Goal: Information Seeking & Learning: Get advice/opinions

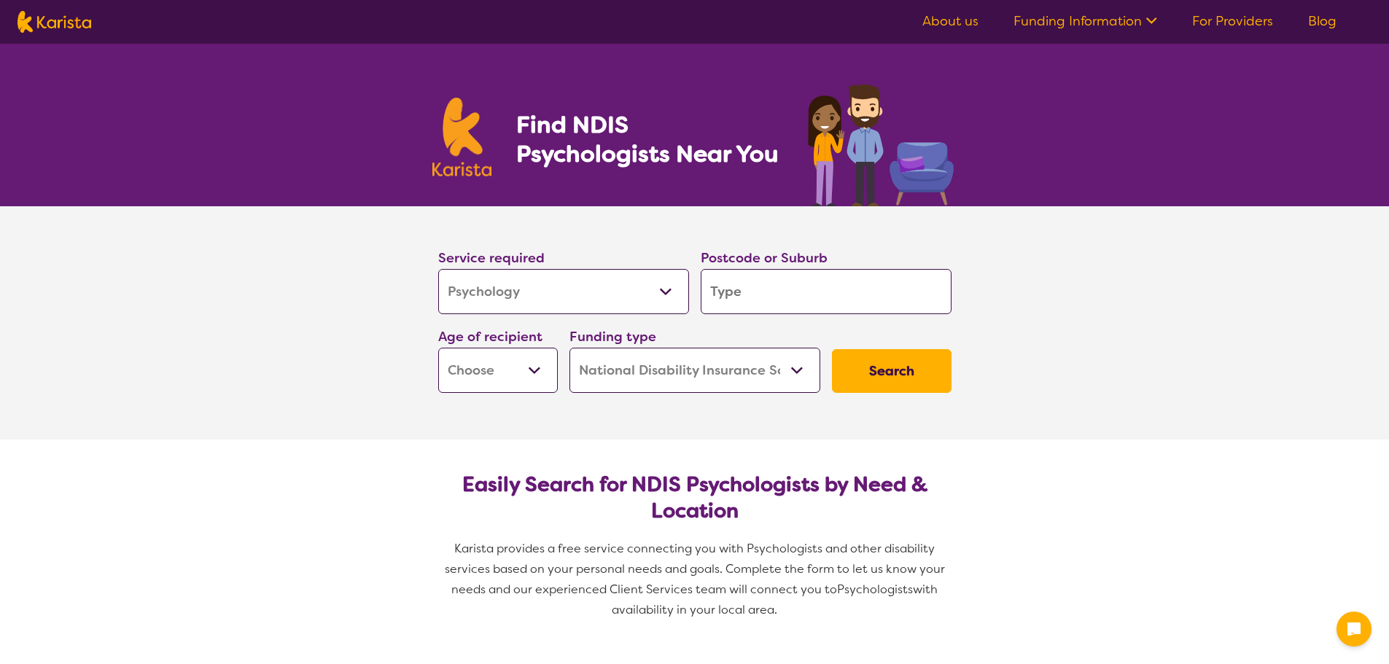
select select "Psychology"
select select "NDIS"
select select "Psychology"
select select "NDIS"
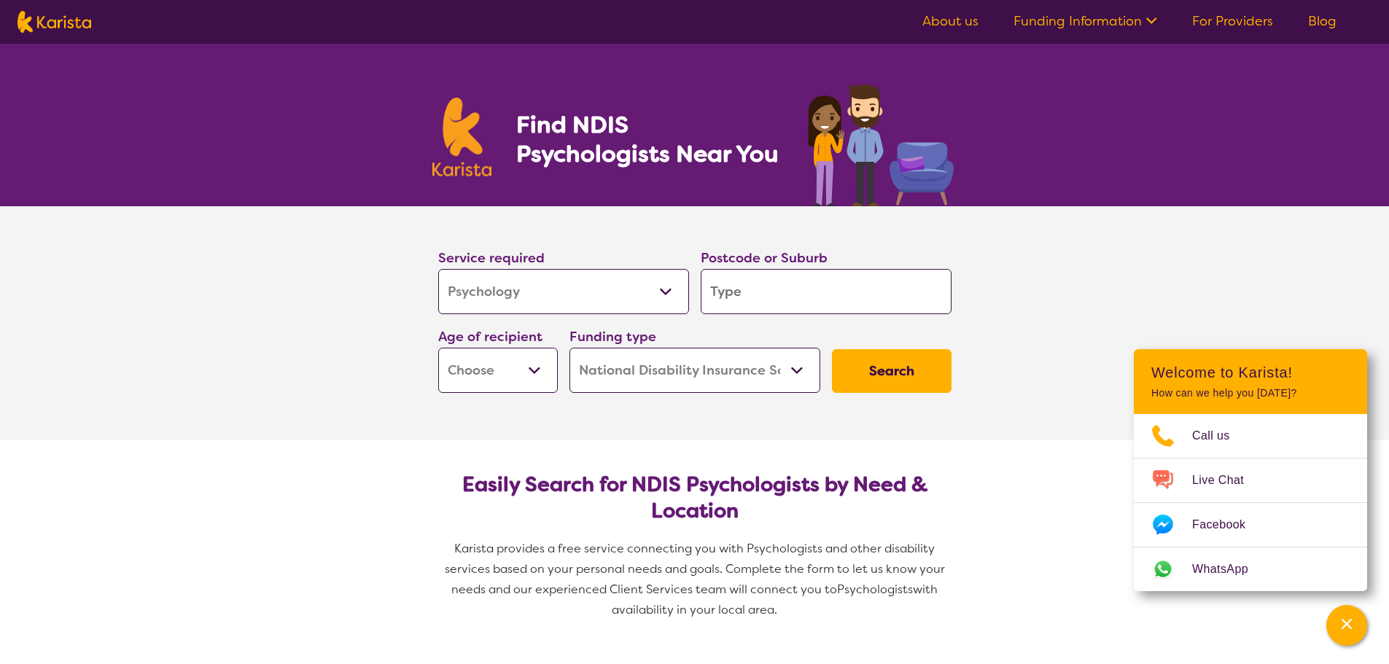
click at [737, 283] on input "search" at bounding box center [826, 291] width 251 height 45
type input "2"
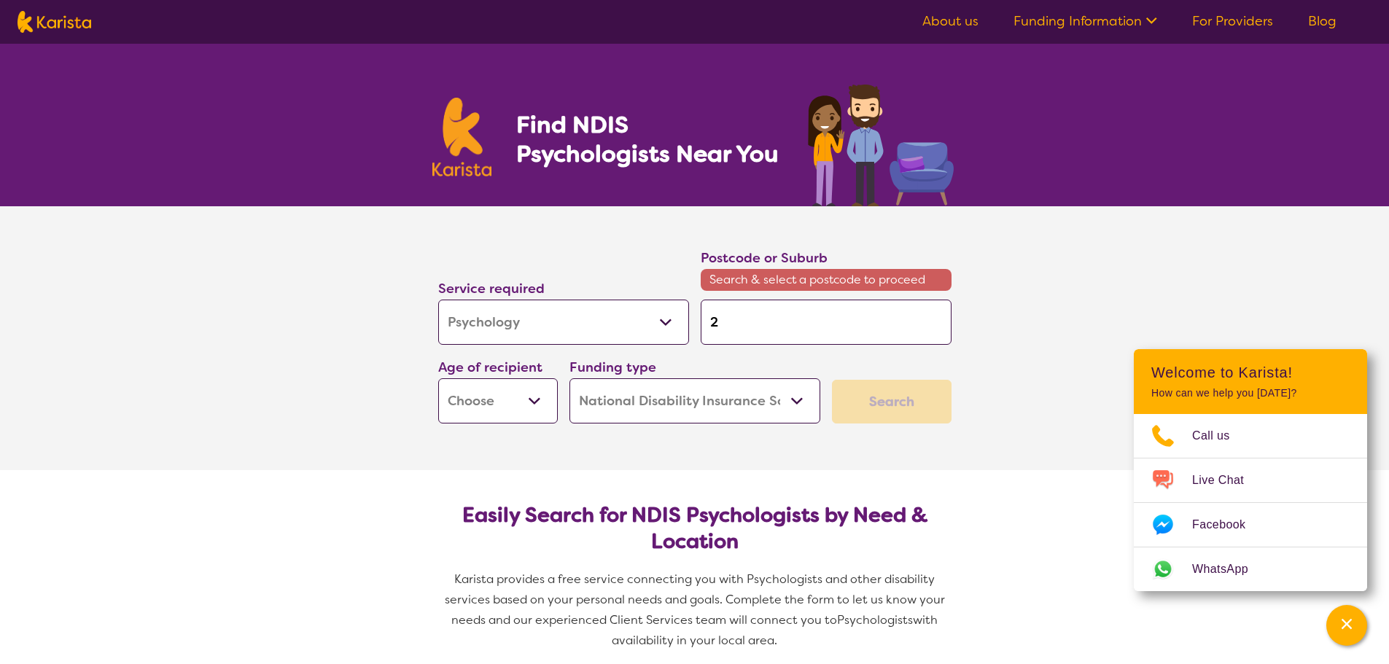
type input "21"
type input "217"
type input "2178"
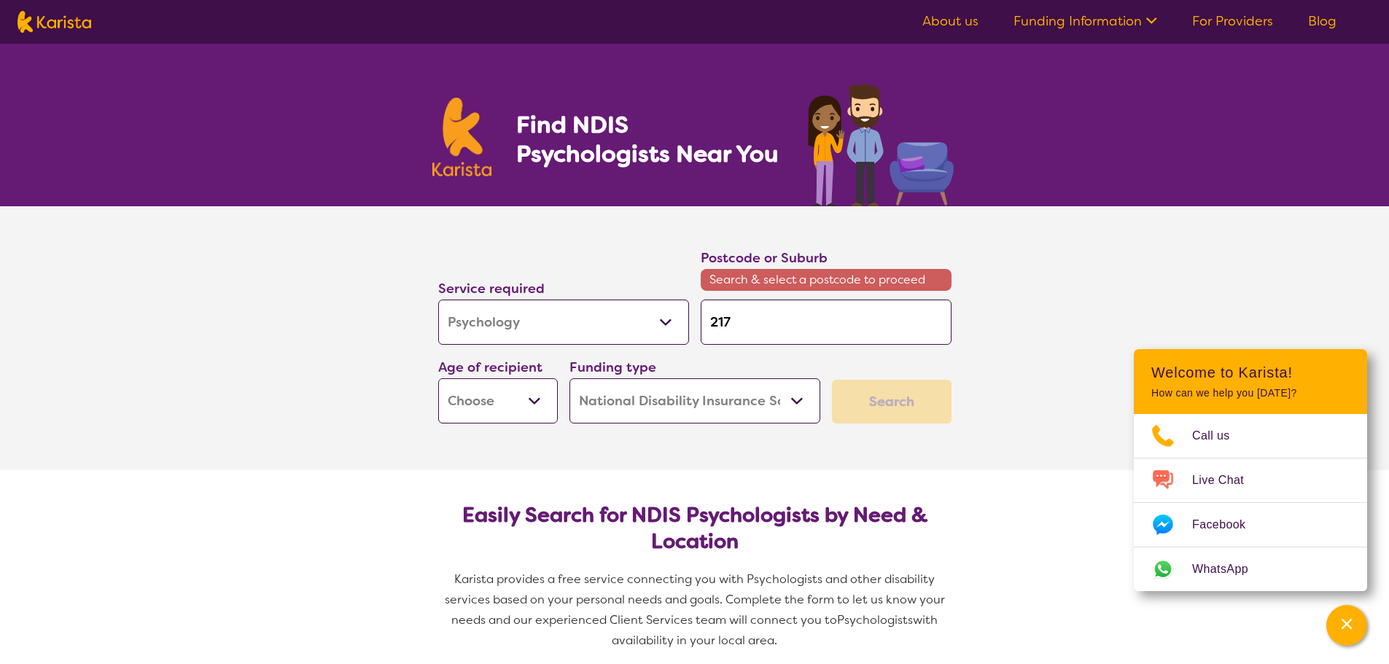
type input "2178"
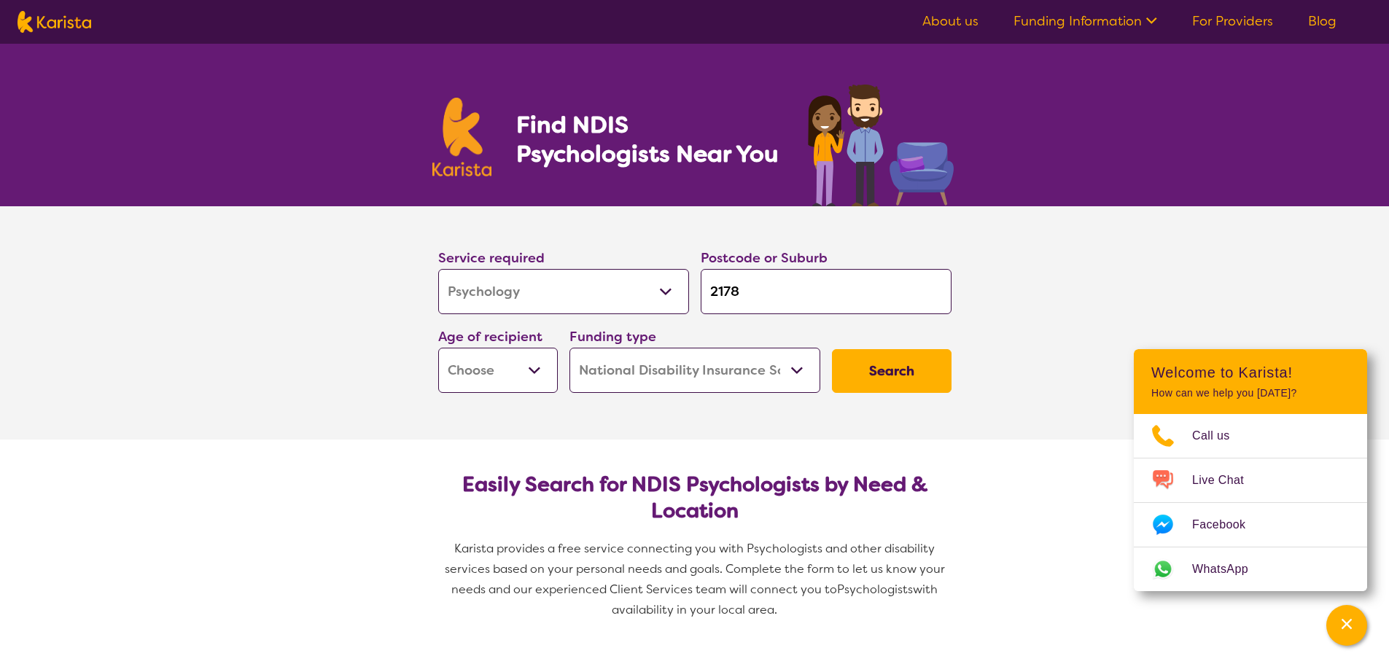
type input "21789"
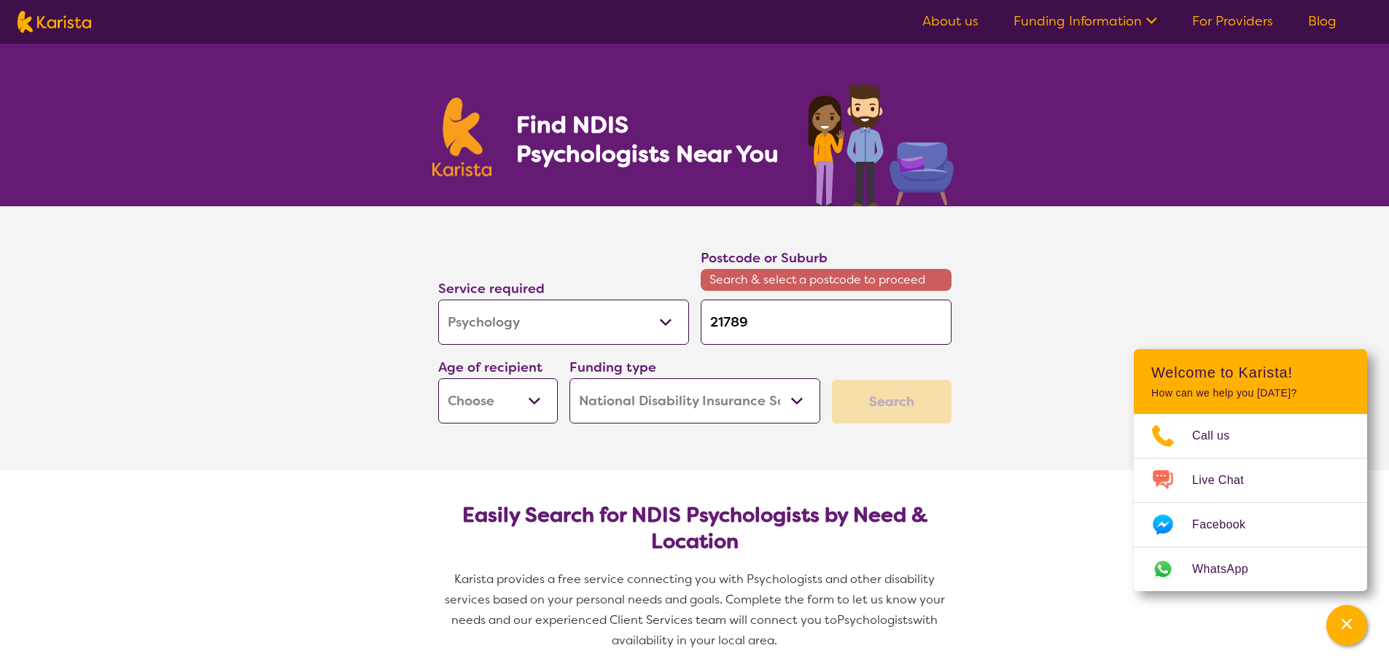
type input "2178"
type input "217"
type input "2179"
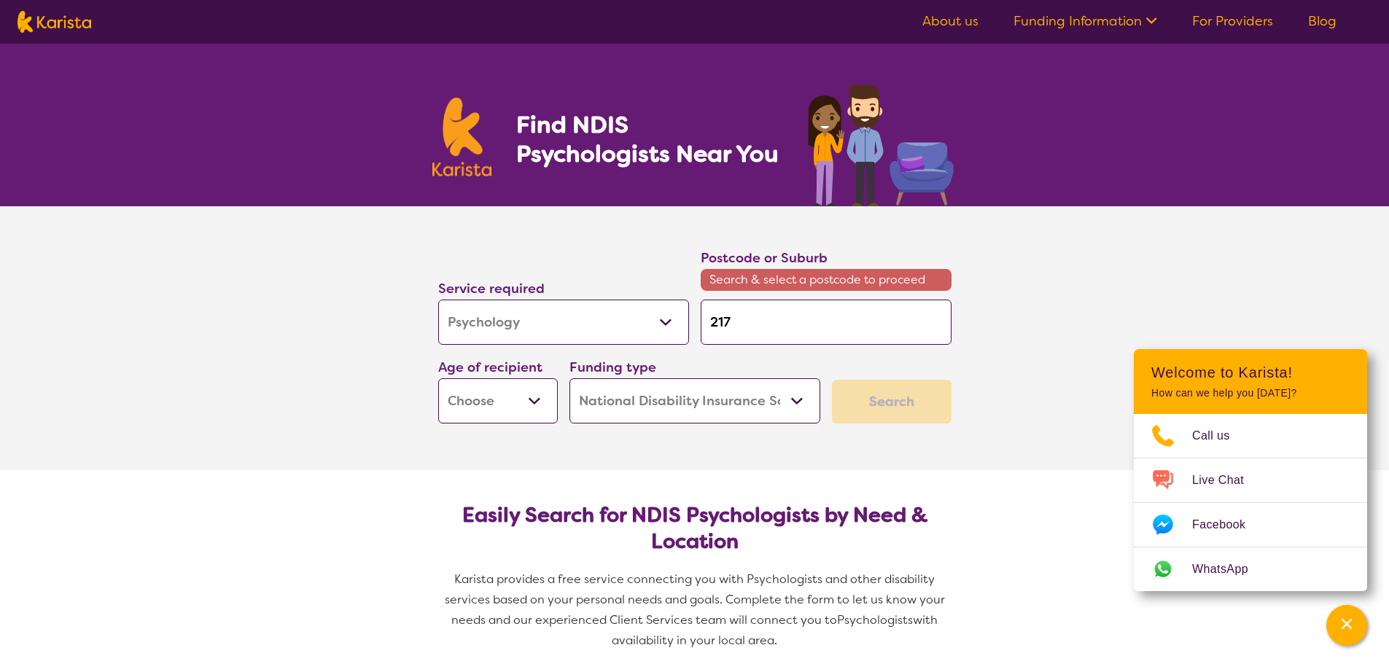
type input "2179"
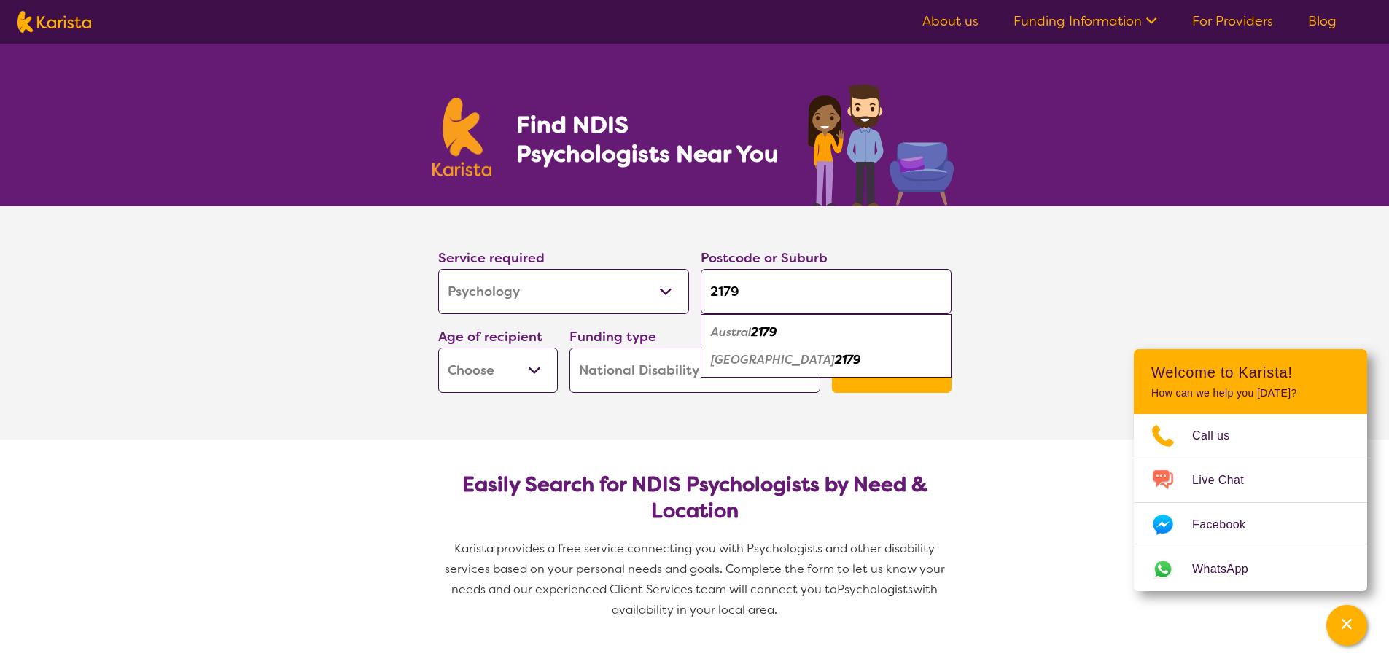
type input "2179"
click at [736, 357] on em "[GEOGRAPHIC_DATA]" at bounding box center [773, 359] width 124 height 15
click at [528, 383] on select "Early Childhood - 0 to 9 Child - 10 to 11 Adolescent - 12 to 17 Adult - 18 to 6…" at bounding box center [498, 370] width 120 height 45
select select "AS"
click at [438, 348] on select "Early Childhood - 0 to 9 Child - 10 to 11 Adolescent - 12 to 17 Adult - 18 to 6…" at bounding box center [498, 370] width 120 height 45
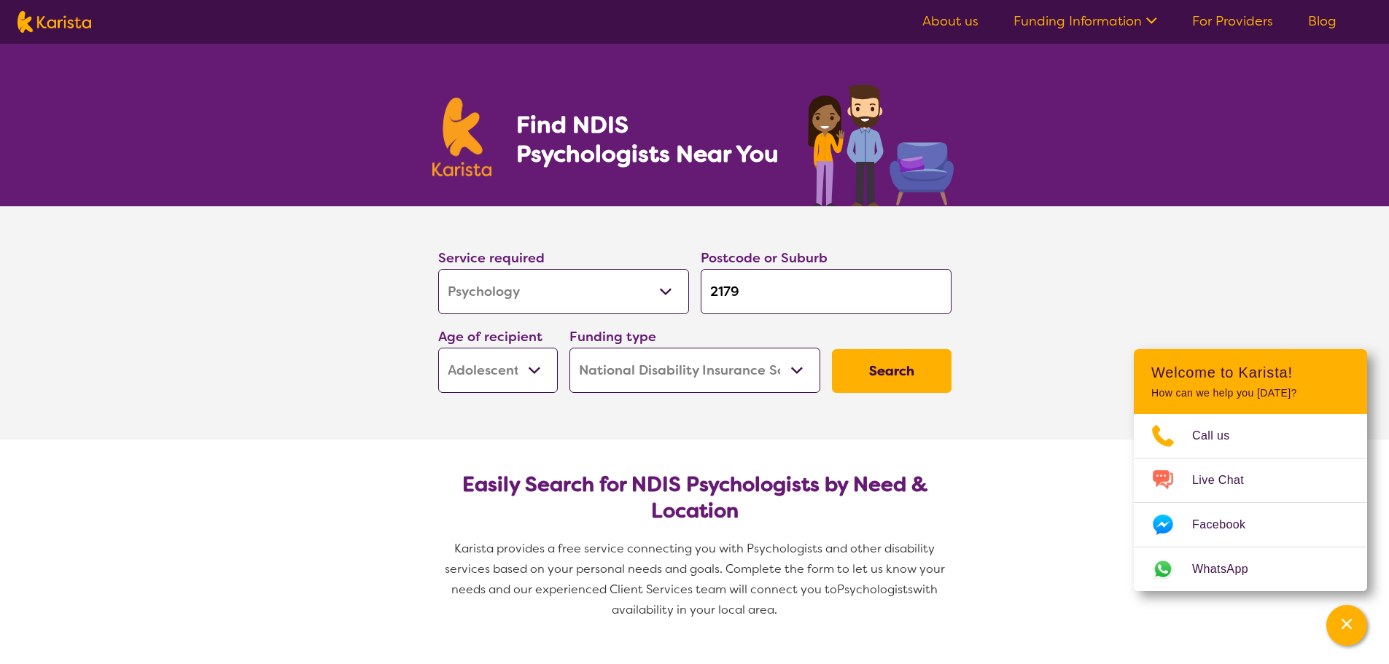
select select "AS"
click at [683, 368] on select "Home Care Package (HCP) National Disability Insurance Scheme (NDIS) I don't know" at bounding box center [695, 370] width 251 height 45
select select "i-don-t-know"
click at [570, 348] on select "Home Care Package (HCP) National Disability Insurance Scheme (NDIS) I don't know" at bounding box center [695, 370] width 251 height 45
select select "i-don-t-know"
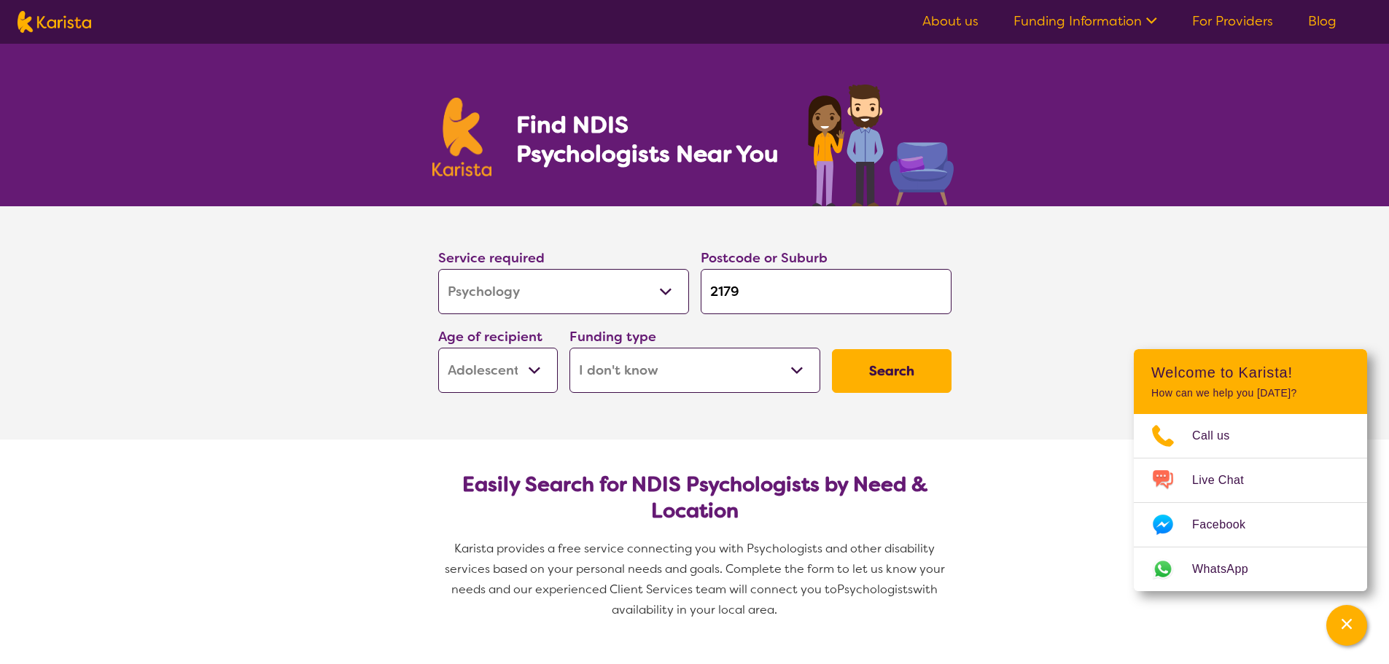
click at [901, 376] on button "Search" at bounding box center [892, 371] width 120 height 44
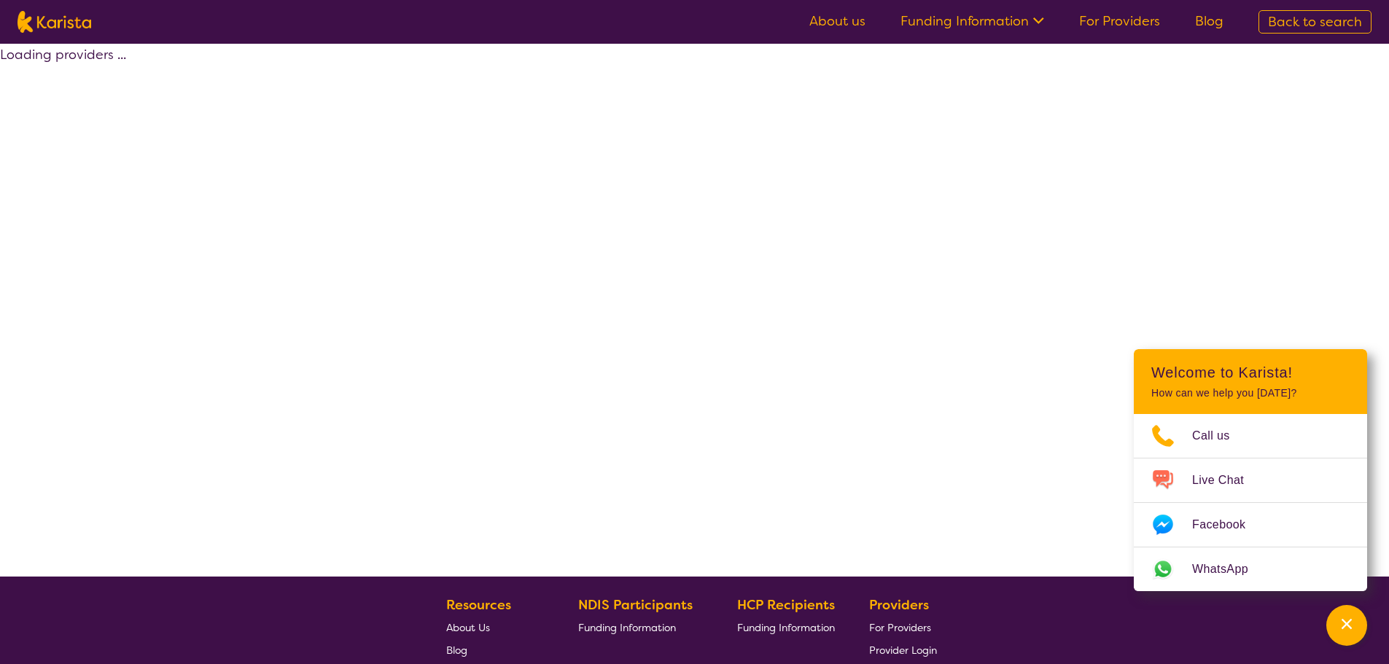
select select "Psychology"
select select "AS"
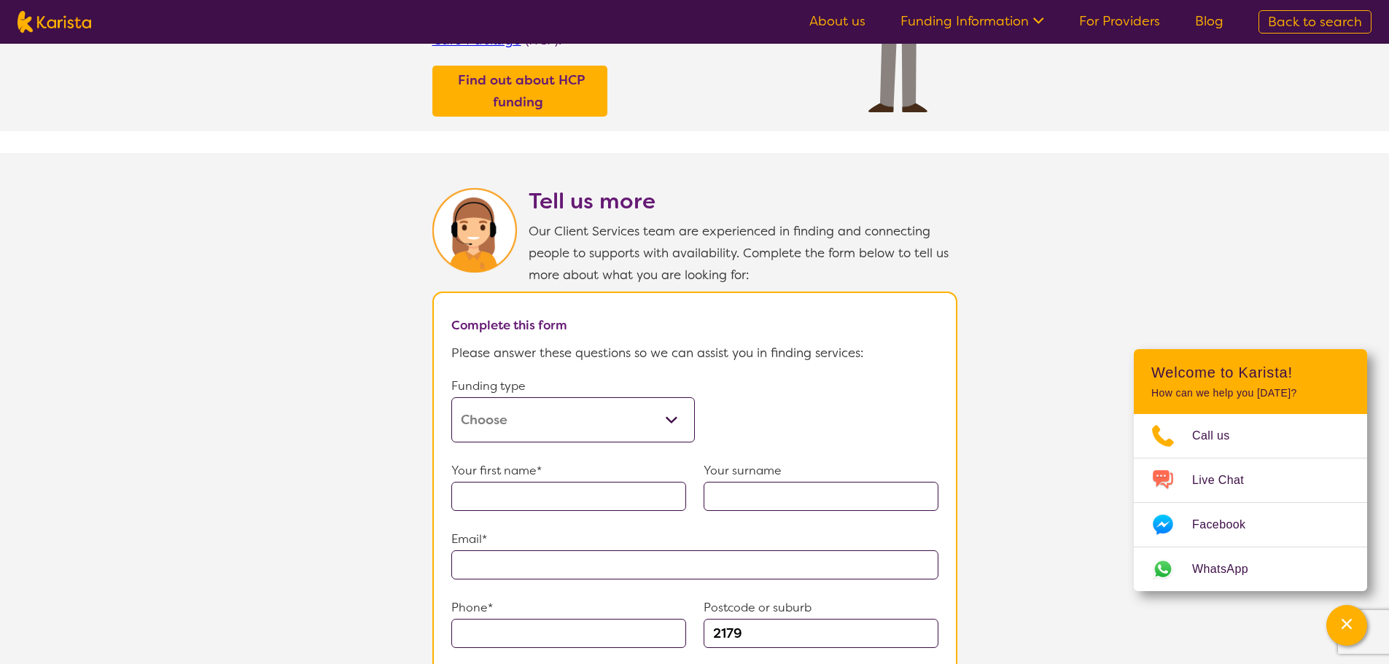
scroll to position [802, 0]
